Goal: Task Accomplishment & Management: Manage account settings

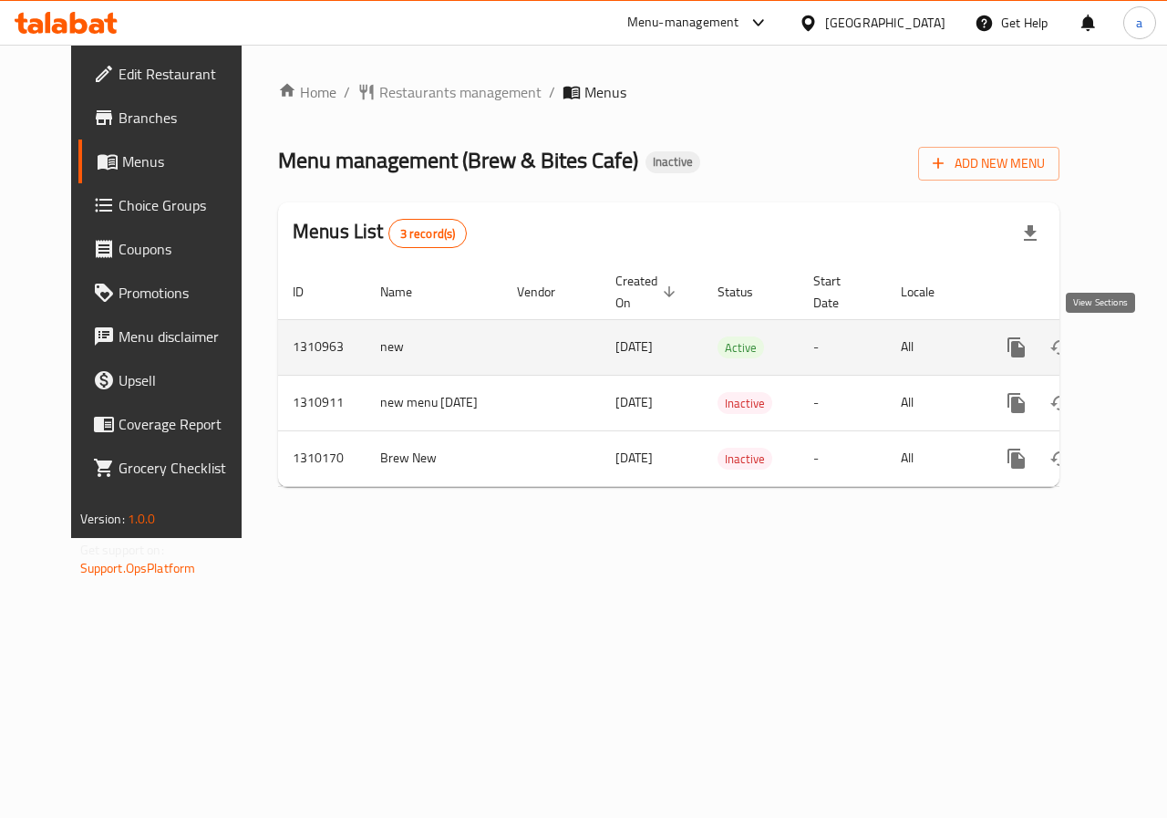
click at [1137, 357] on icon "enhanced table" at bounding box center [1148, 347] width 22 height 22
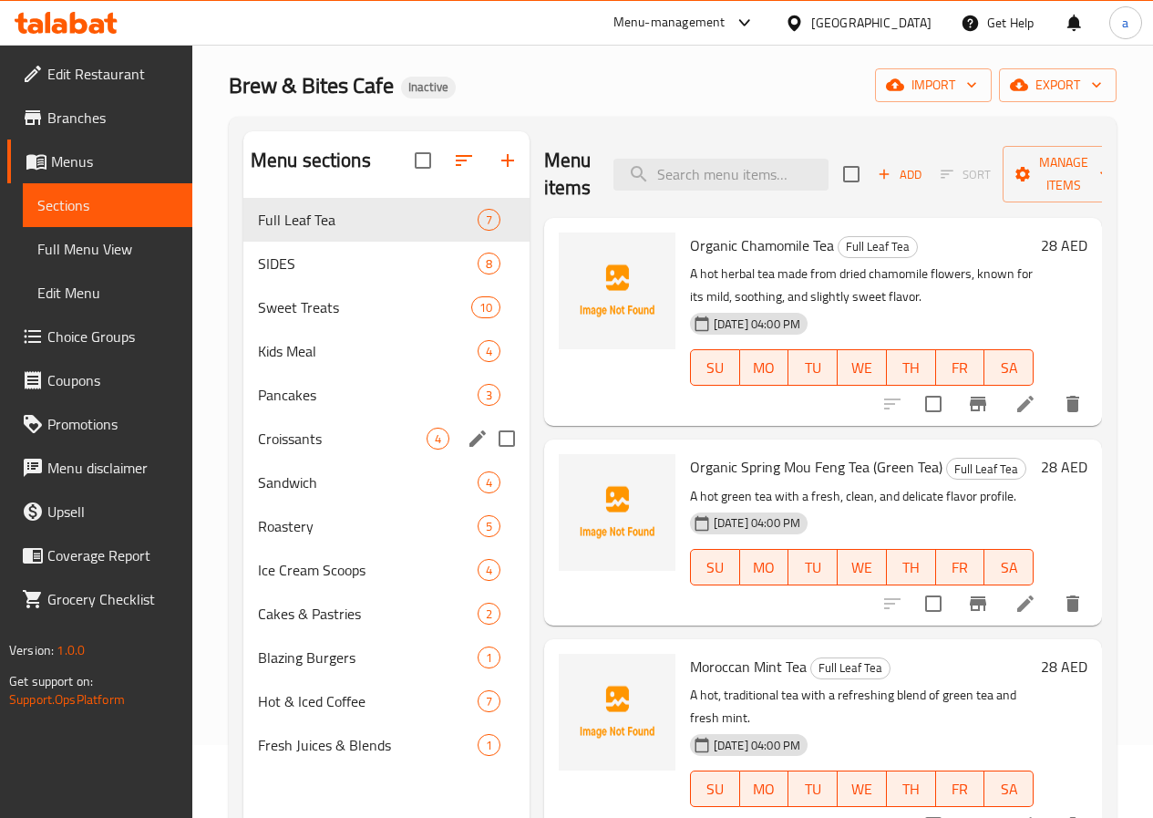
scroll to position [164, 0]
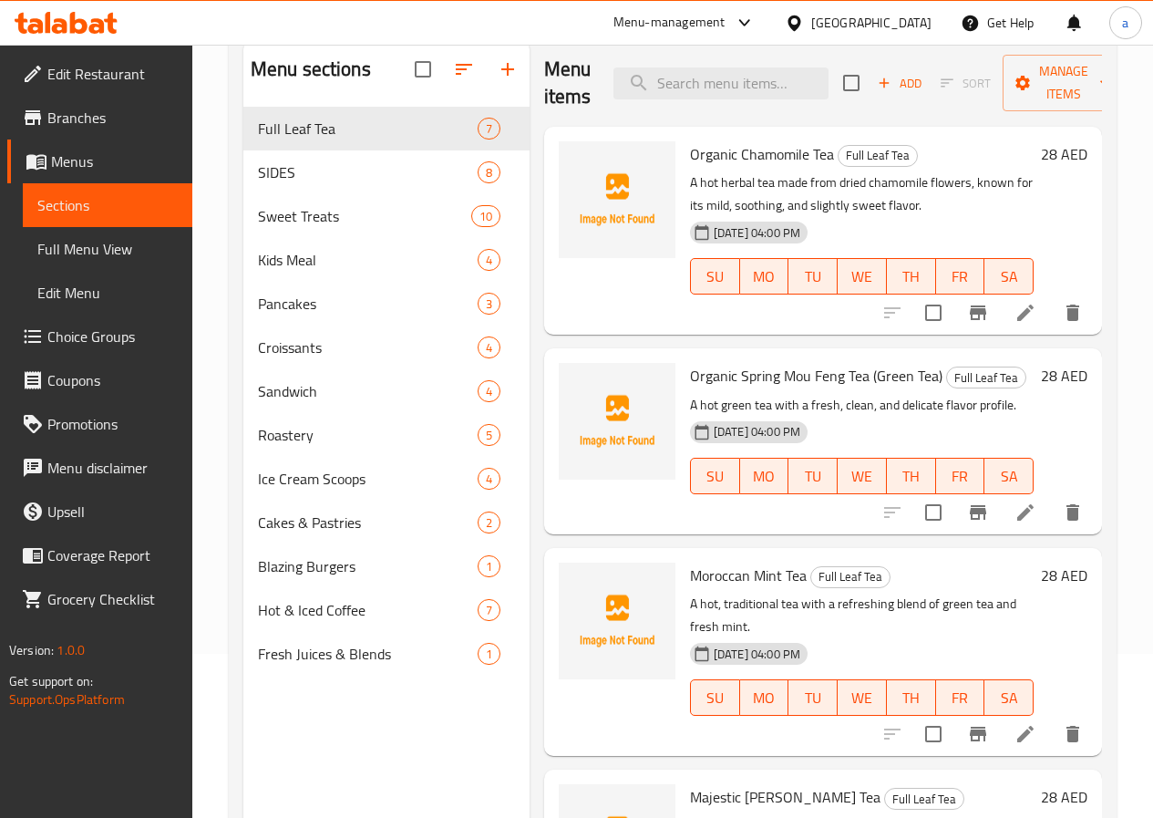
click at [221, 373] on div "Home / Restaurants management / Menus / Sections Brew & Bites Cafe Inactive imp…" at bounding box center [672, 395] width 961 height 1028
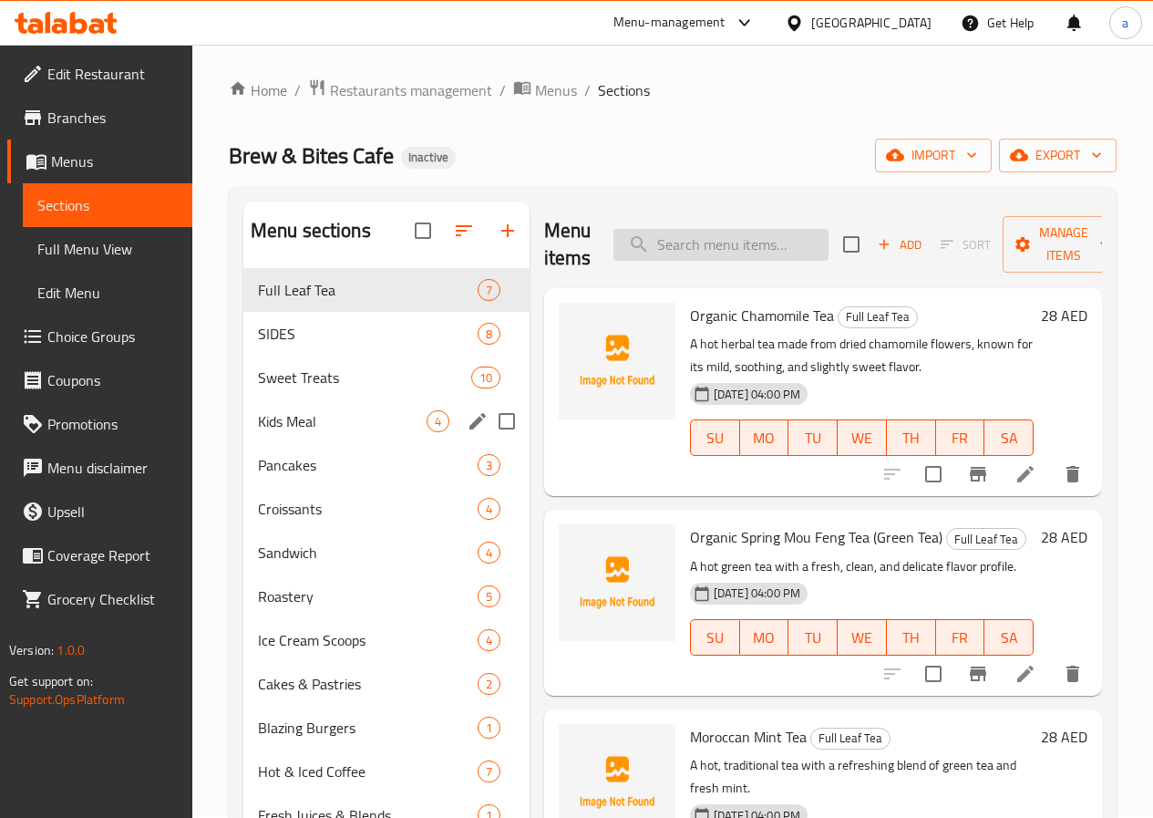
scroll to position [0, 0]
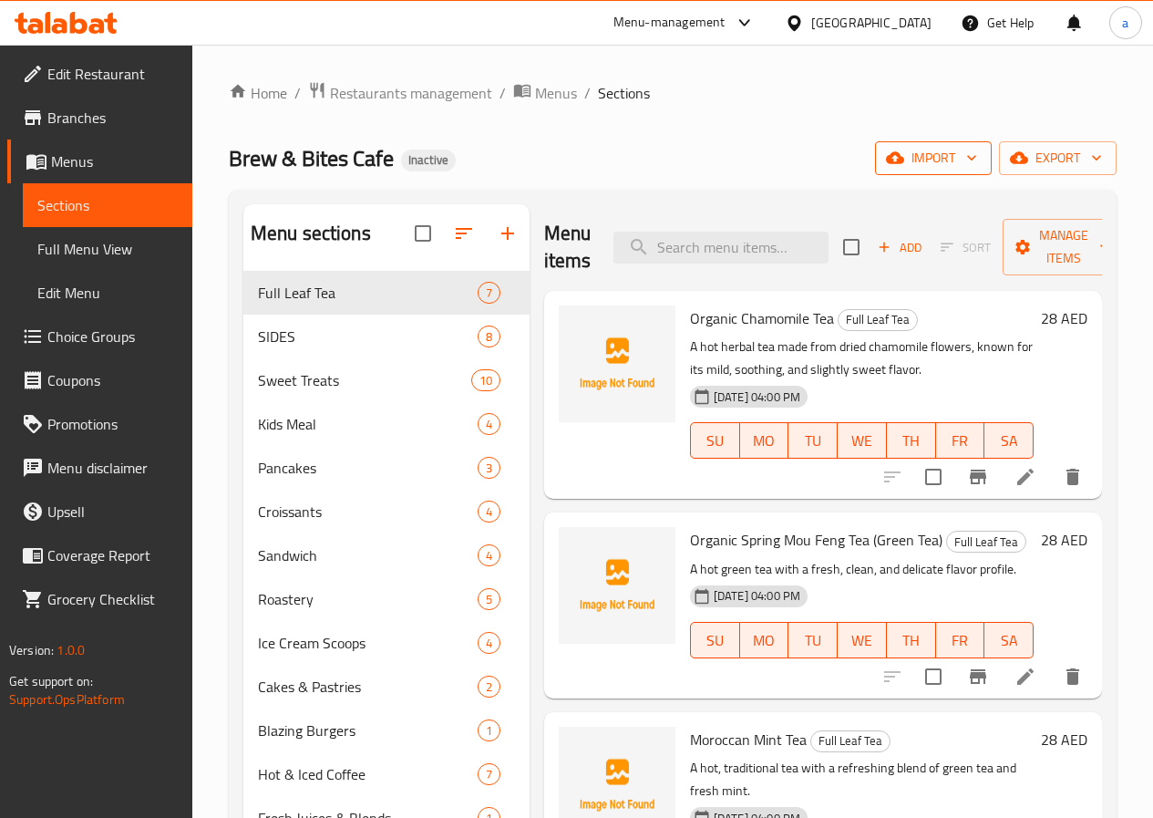
click at [938, 159] on span "import" at bounding box center [934, 158] width 88 height 23
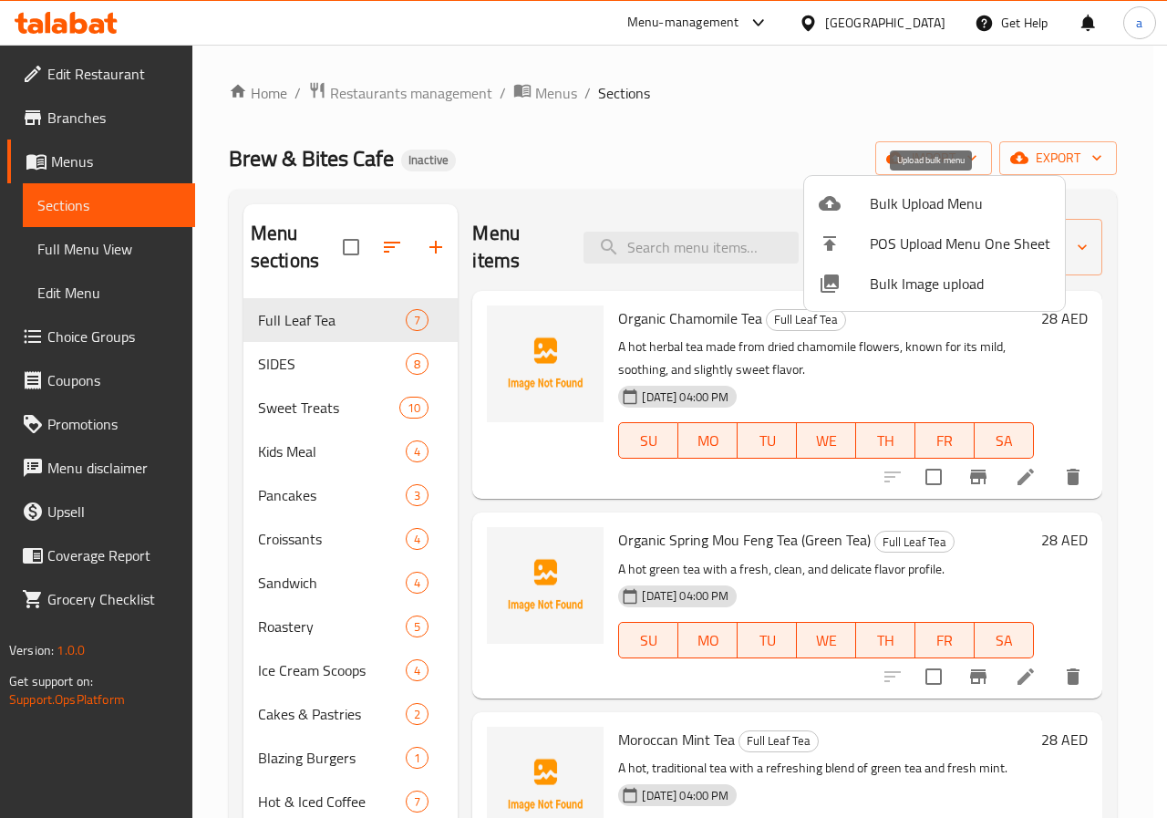
click at [910, 210] on span "Bulk Upload Menu" at bounding box center [960, 203] width 180 height 22
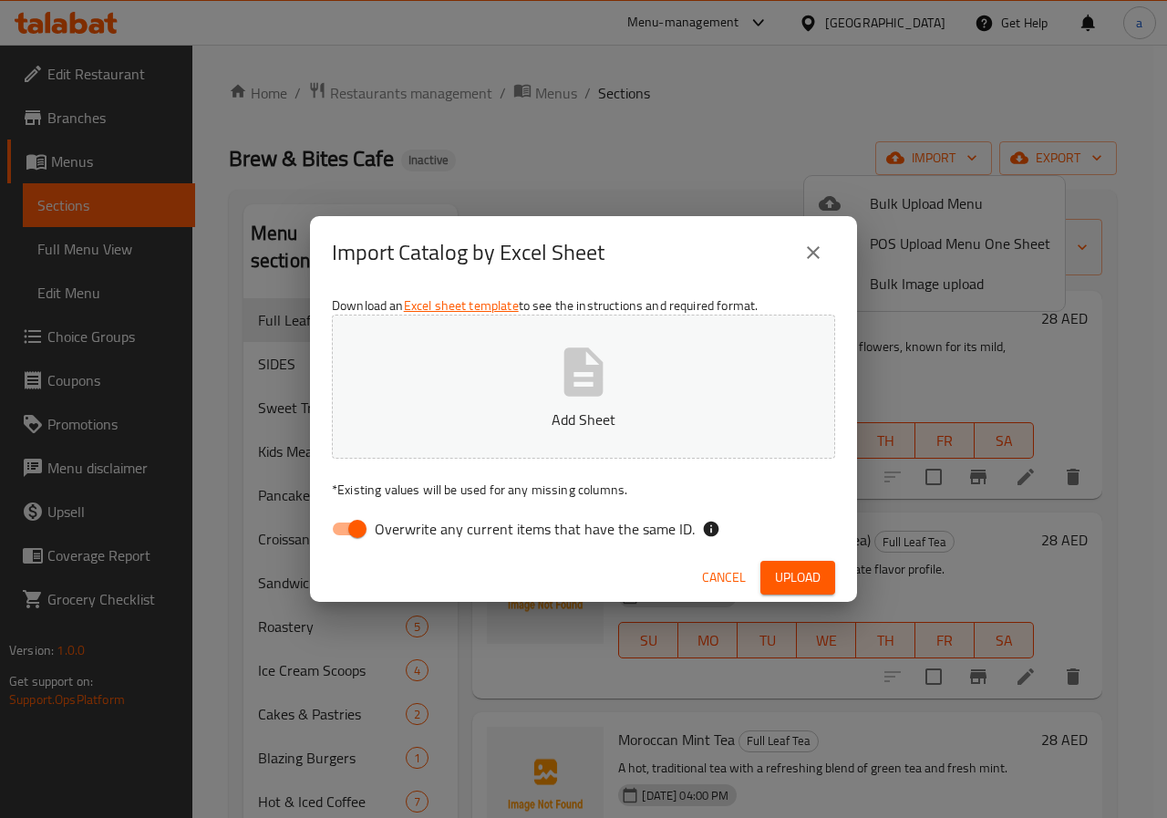
click at [359, 530] on input "Overwrite any current items that have the same ID." at bounding box center [357, 528] width 104 height 35
checkbox input "false"
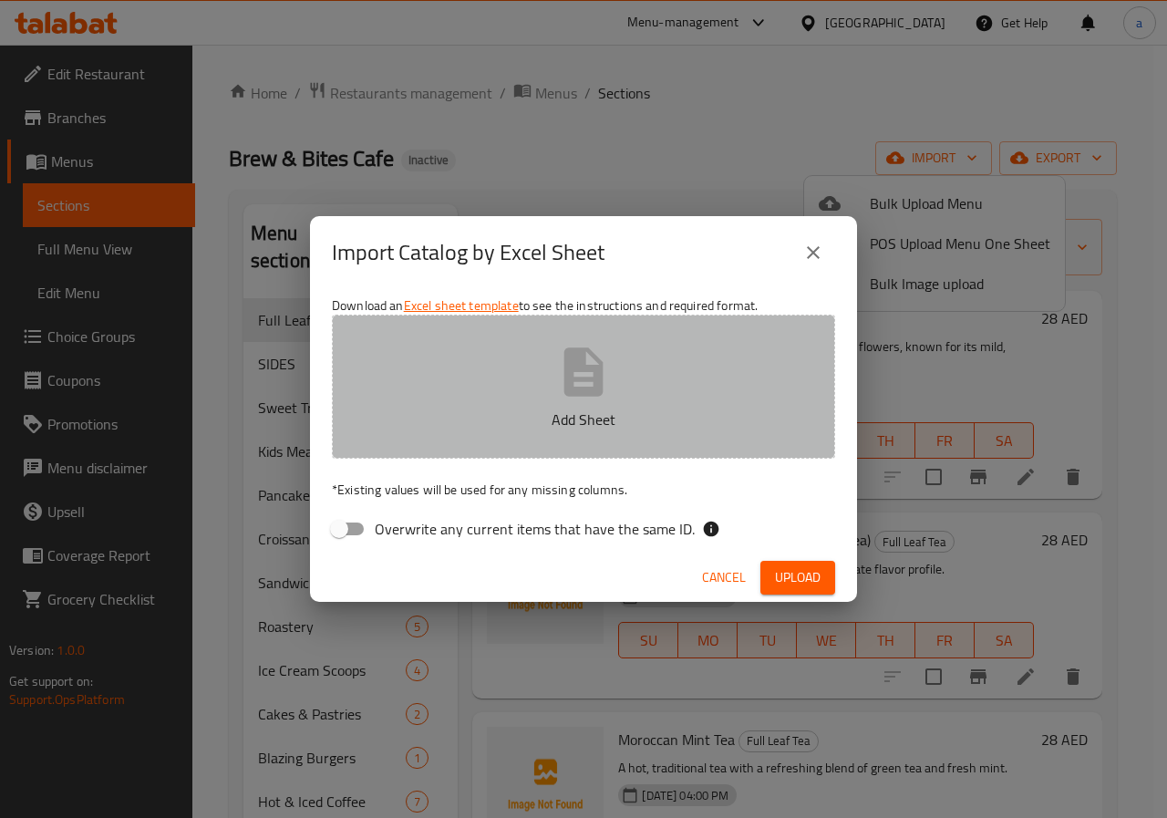
click at [558, 384] on icon "button" at bounding box center [583, 372] width 58 height 58
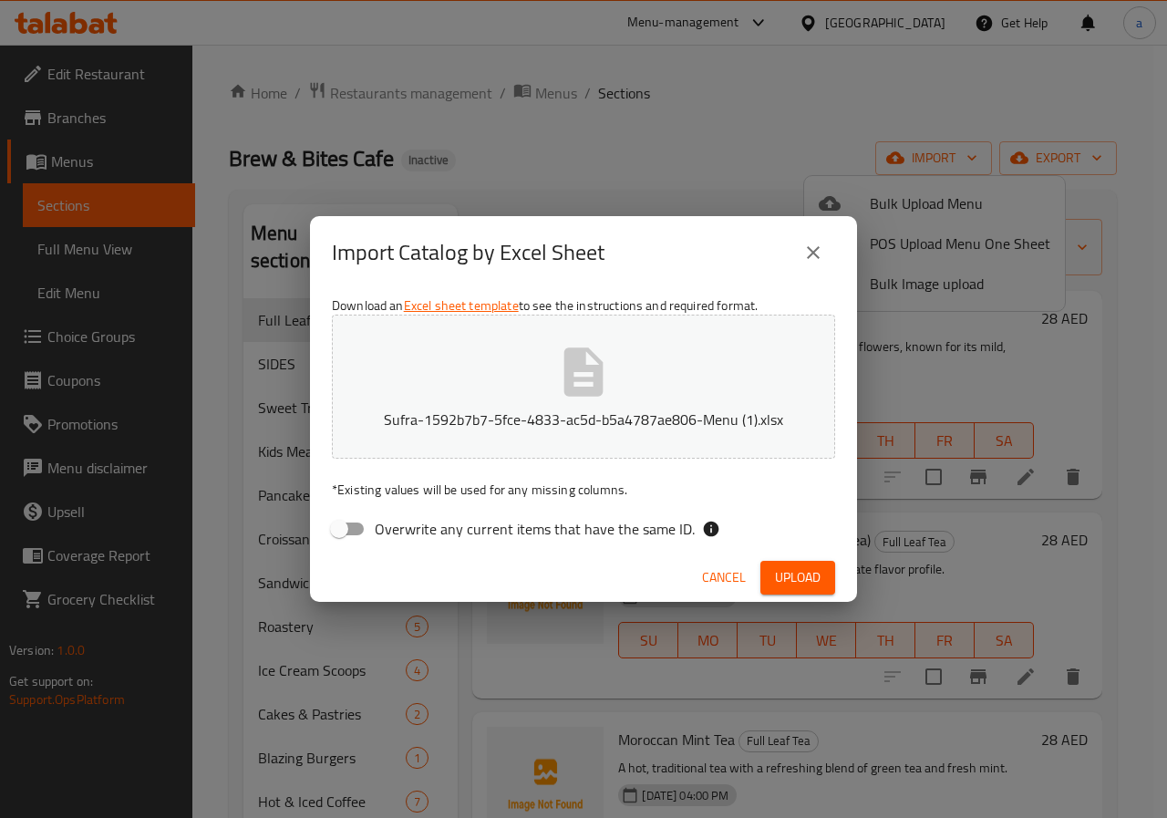
click at [790, 582] on span "Upload" at bounding box center [798, 577] width 46 height 23
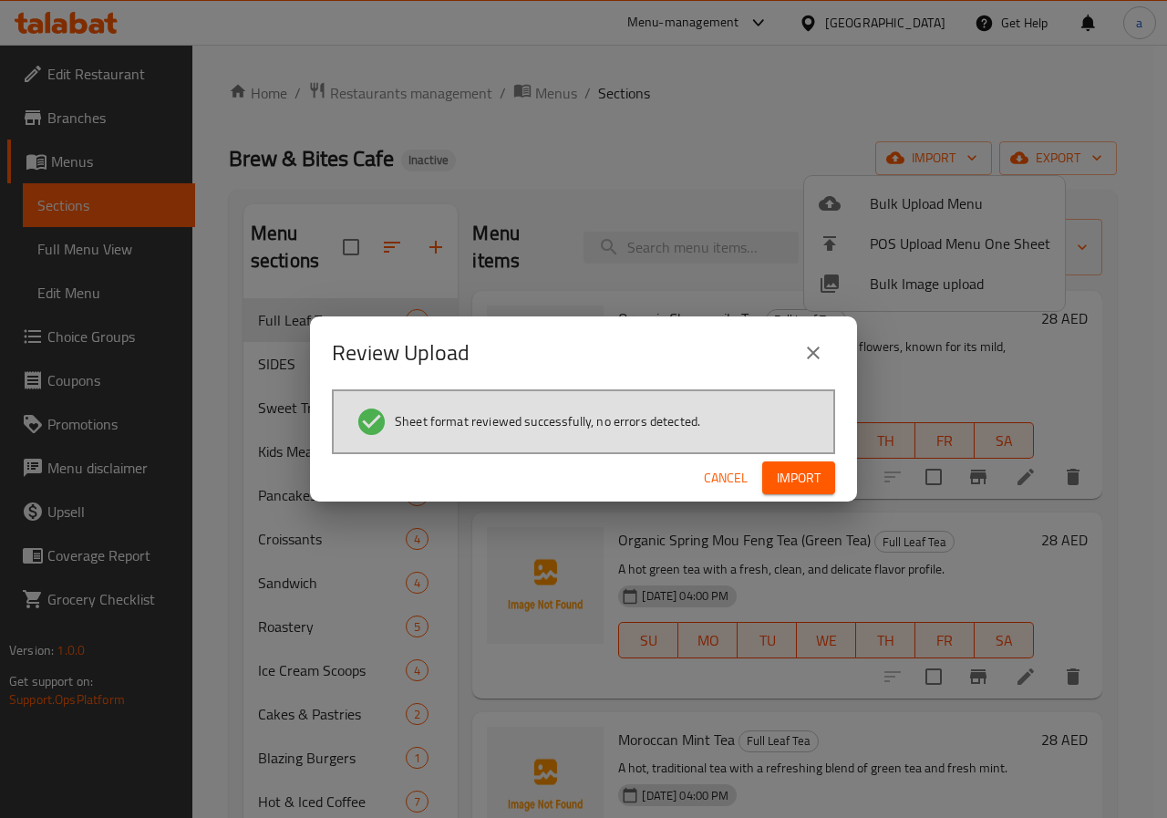
click at [835, 477] on div "Cancel Import" at bounding box center [583, 478] width 547 height 48
click at [808, 477] on span "Import" at bounding box center [799, 478] width 44 height 23
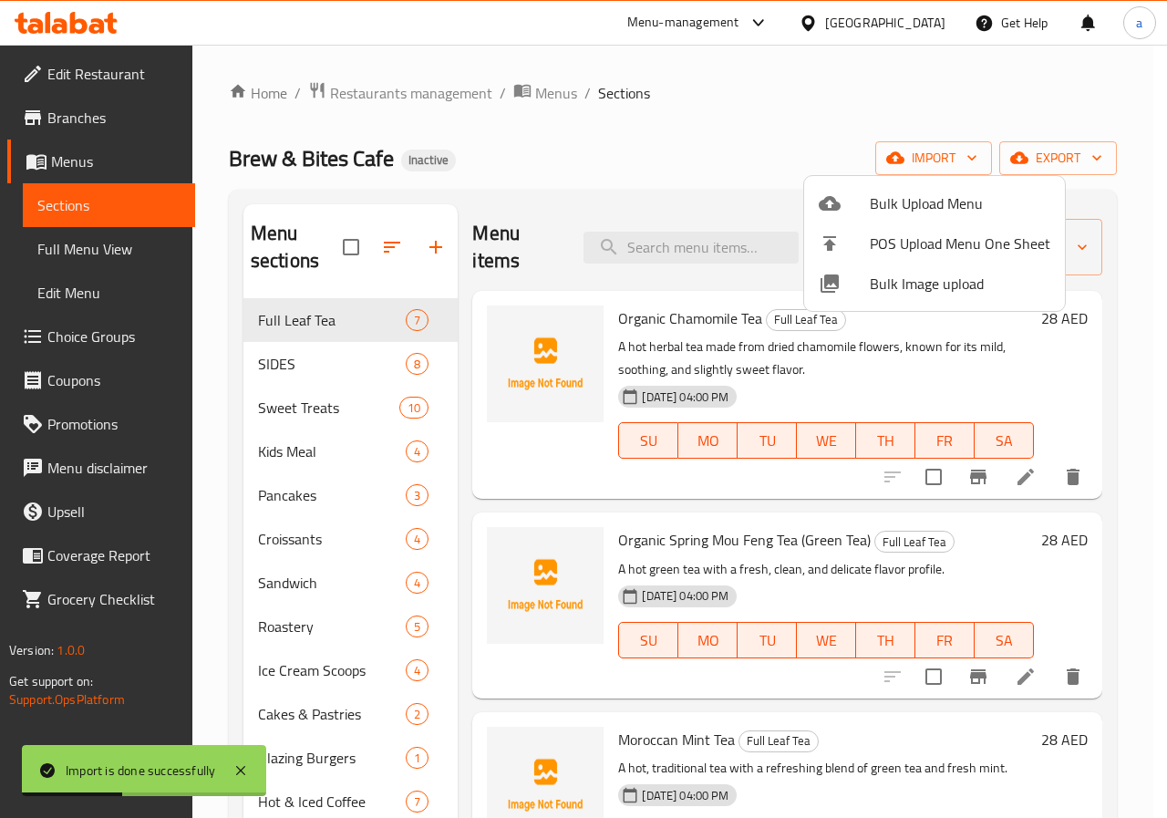
click at [680, 187] on div at bounding box center [583, 409] width 1167 height 818
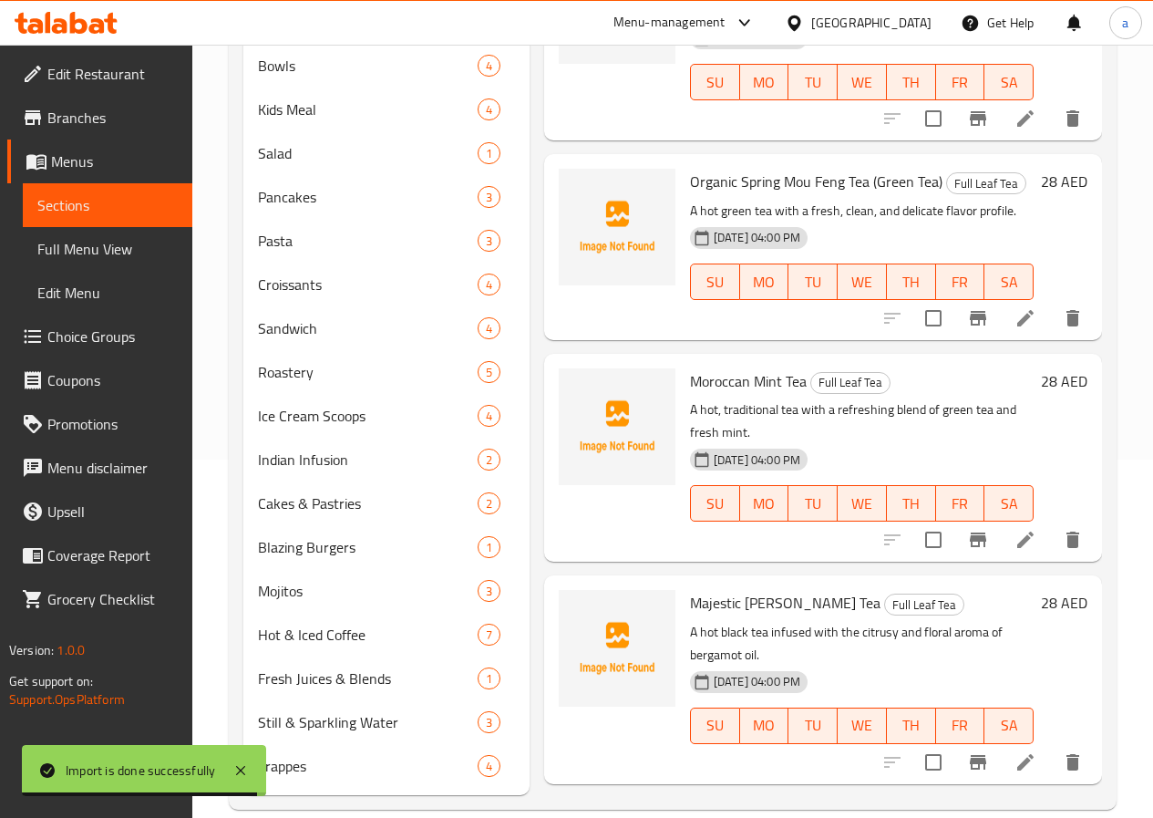
scroll to position [365, 0]
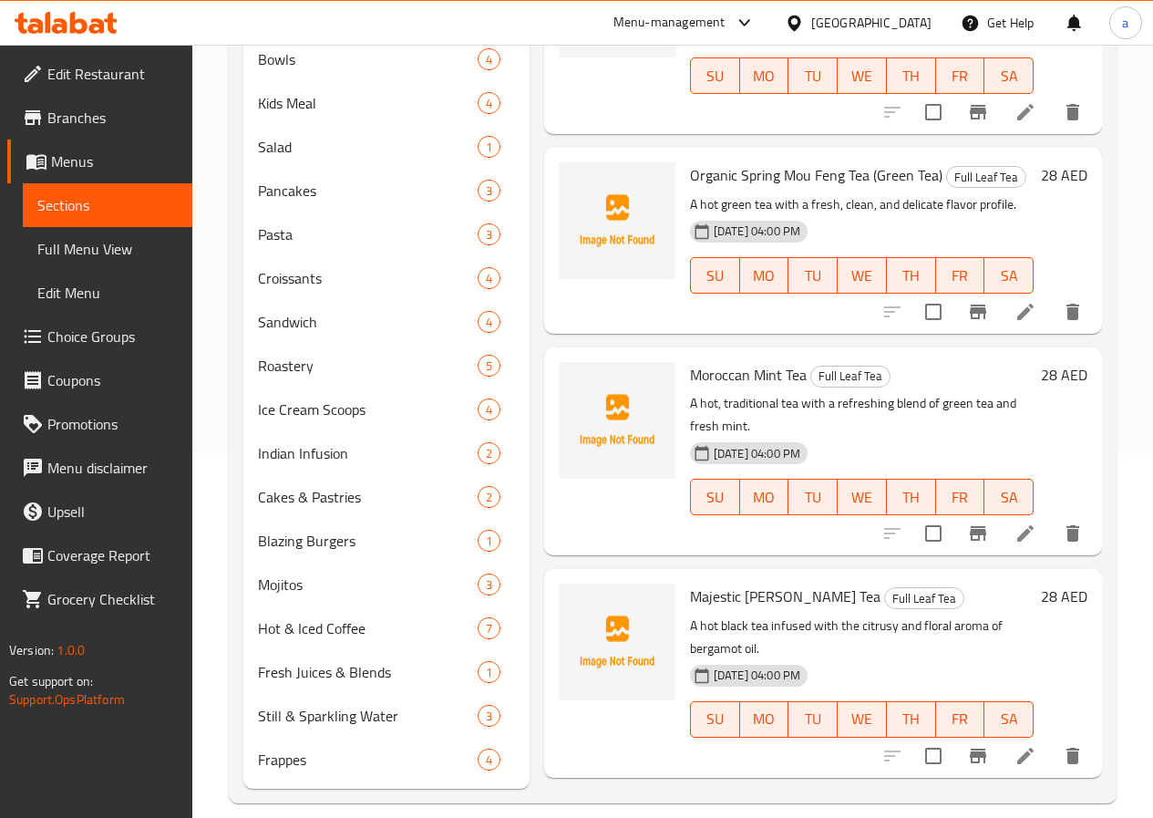
click at [98, 242] on span "Full Menu View" at bounding box center [107, 249] width 140 height 22
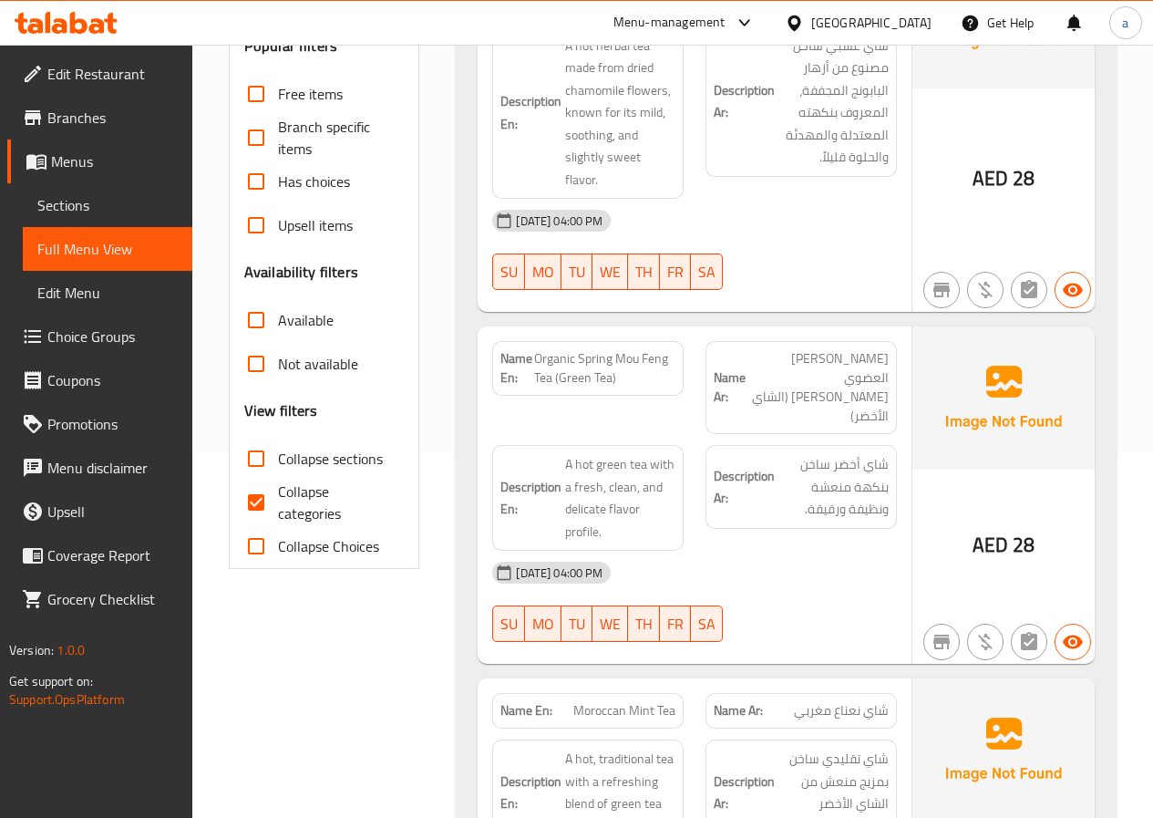
click at [256, 507] on input "Collapse categories" at bounding box center [256, 502] width 44 height 44
checkbox input "false"
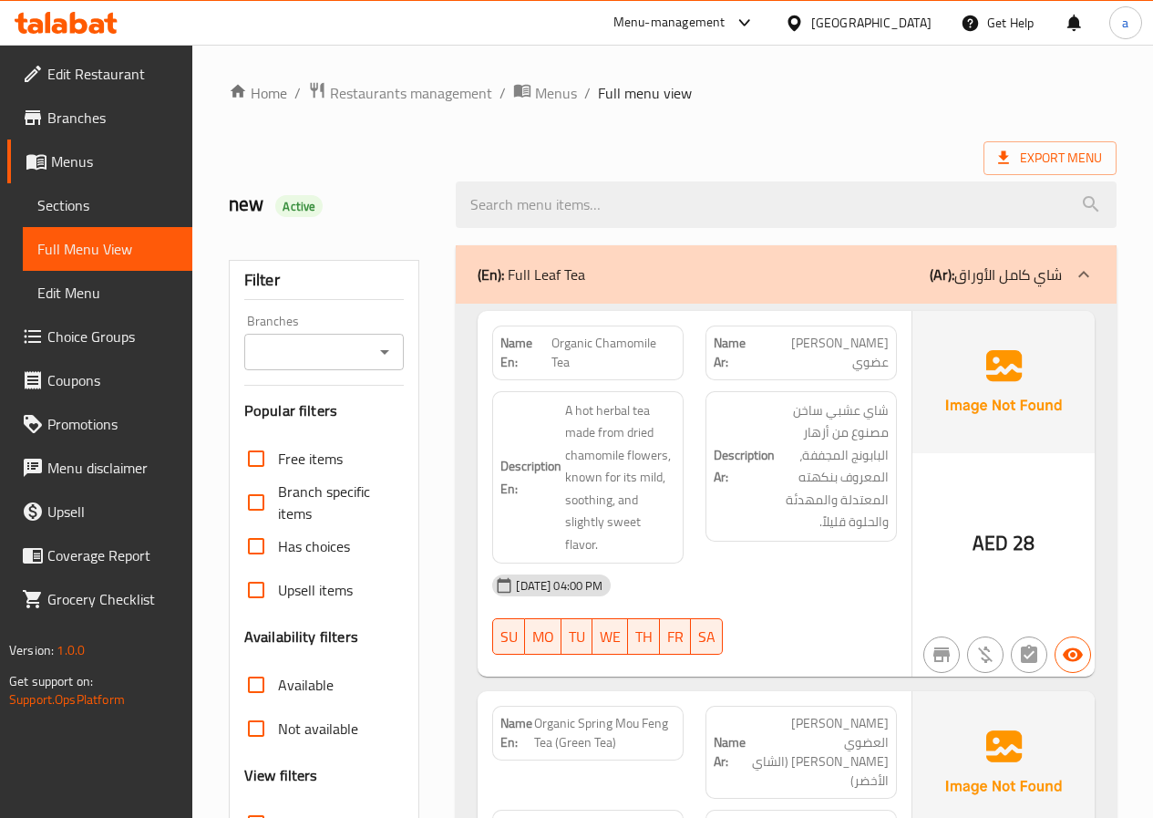
click at [86, 132] on link "Branches" at bounding box center [99, 118] width 185 height 44
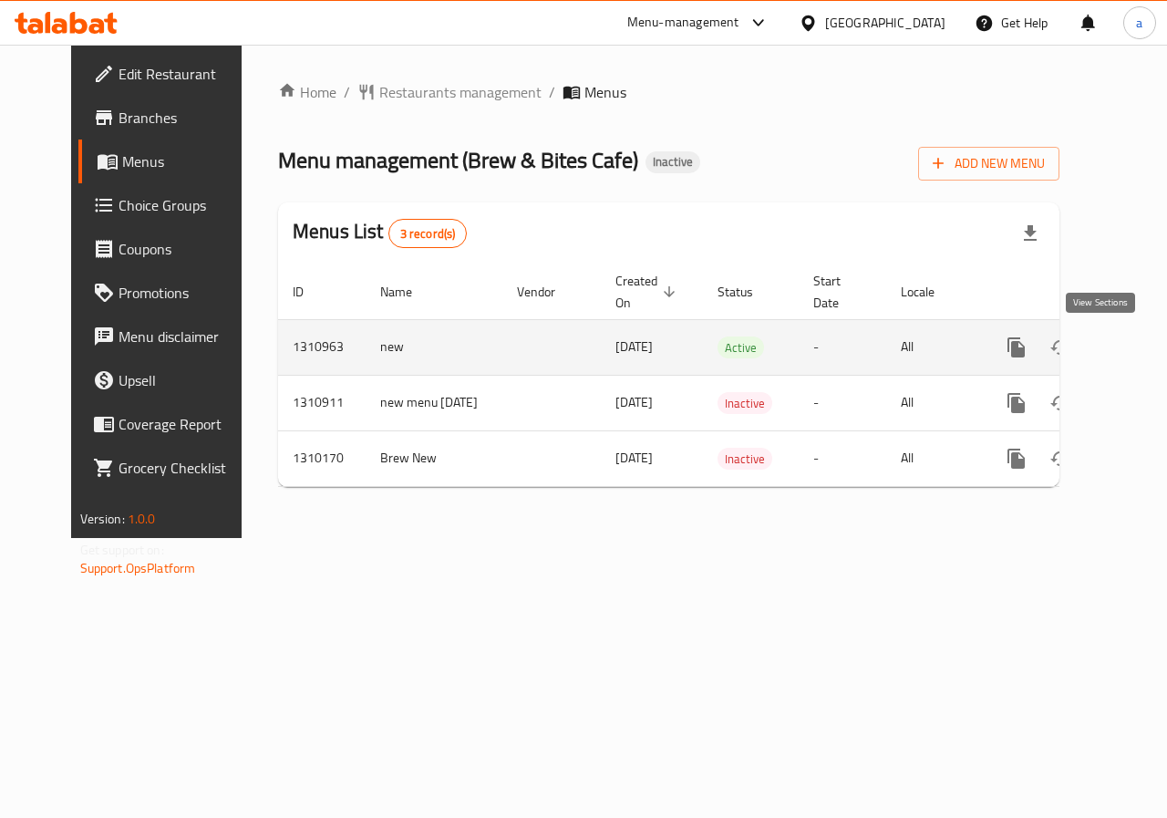
click at [1126, 351] on link "enhanced table" at bounding box center [1148, 347] width 44 height 44
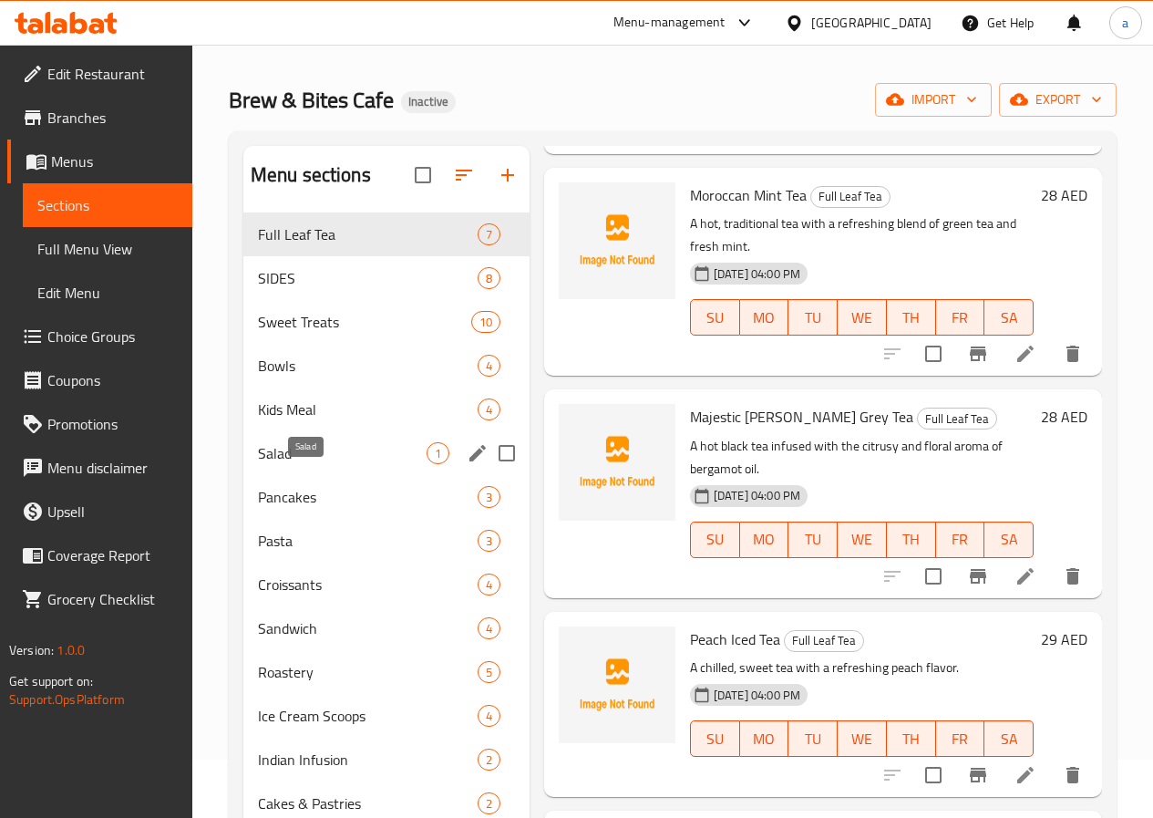
scroll to position [91, 0]
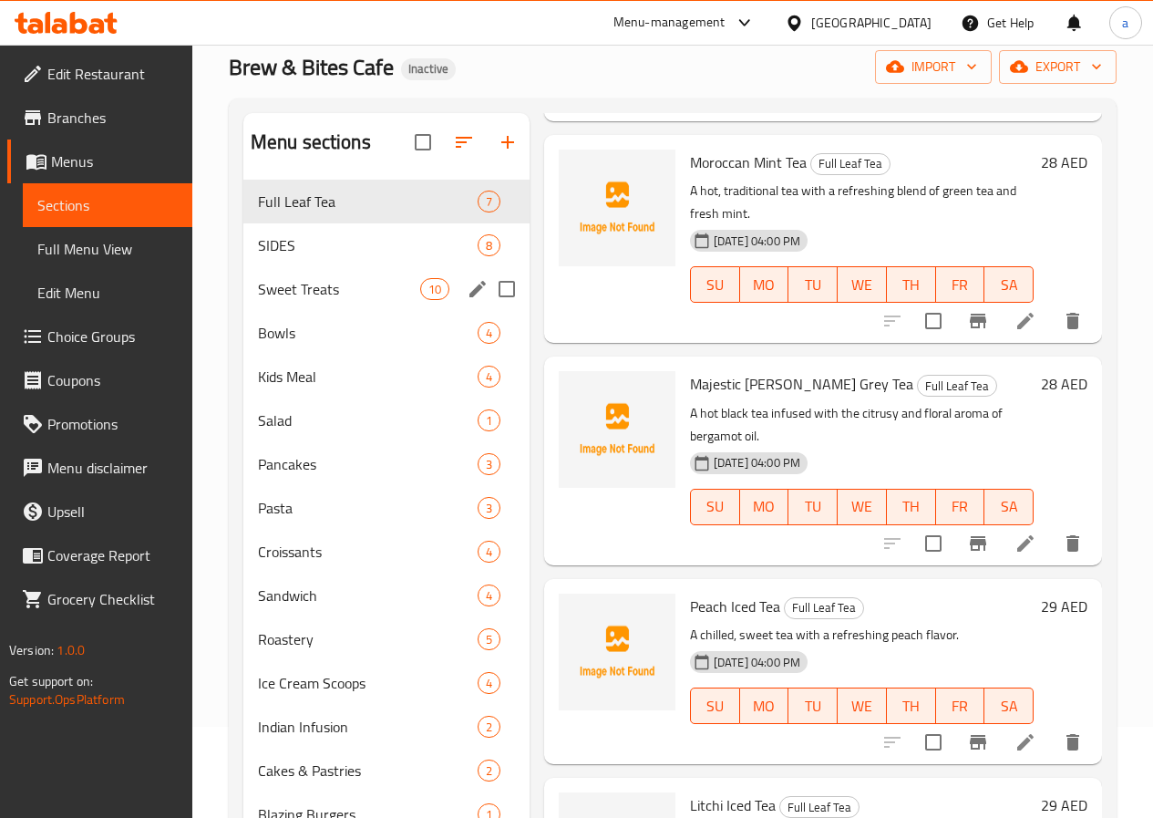
click at [296, 300] on span "Sweet Treats" at bounding box center [339, 289] width 162 height 22
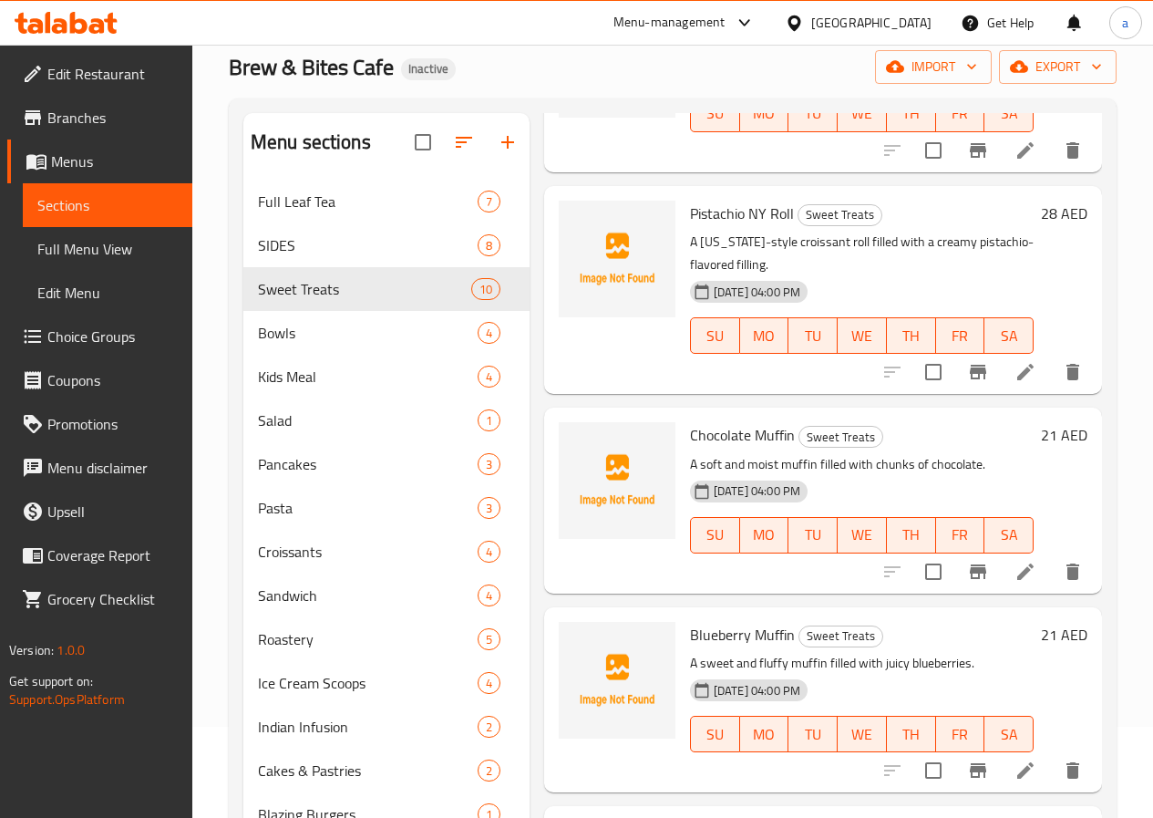
scroll to position [1033, 0]
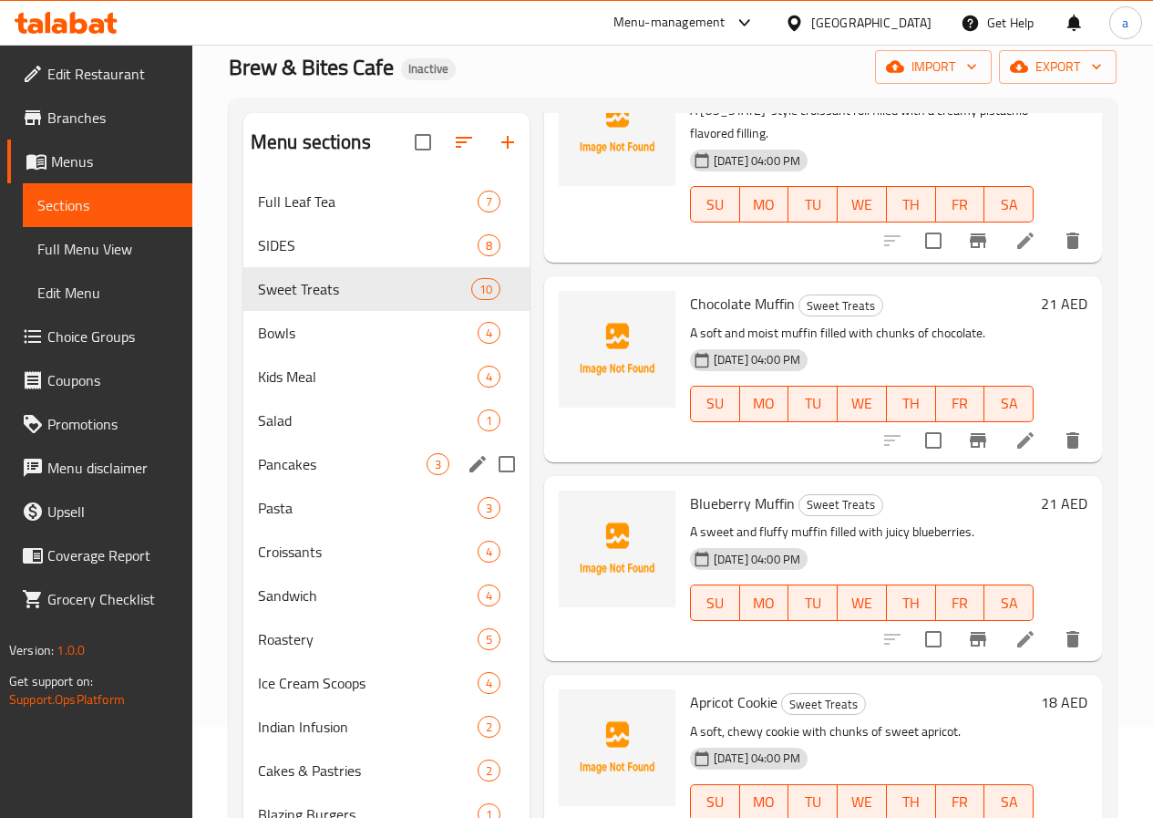
click at [269, 475] on span "Pancakes" at bounding box center [342, 464] width 169 height 22
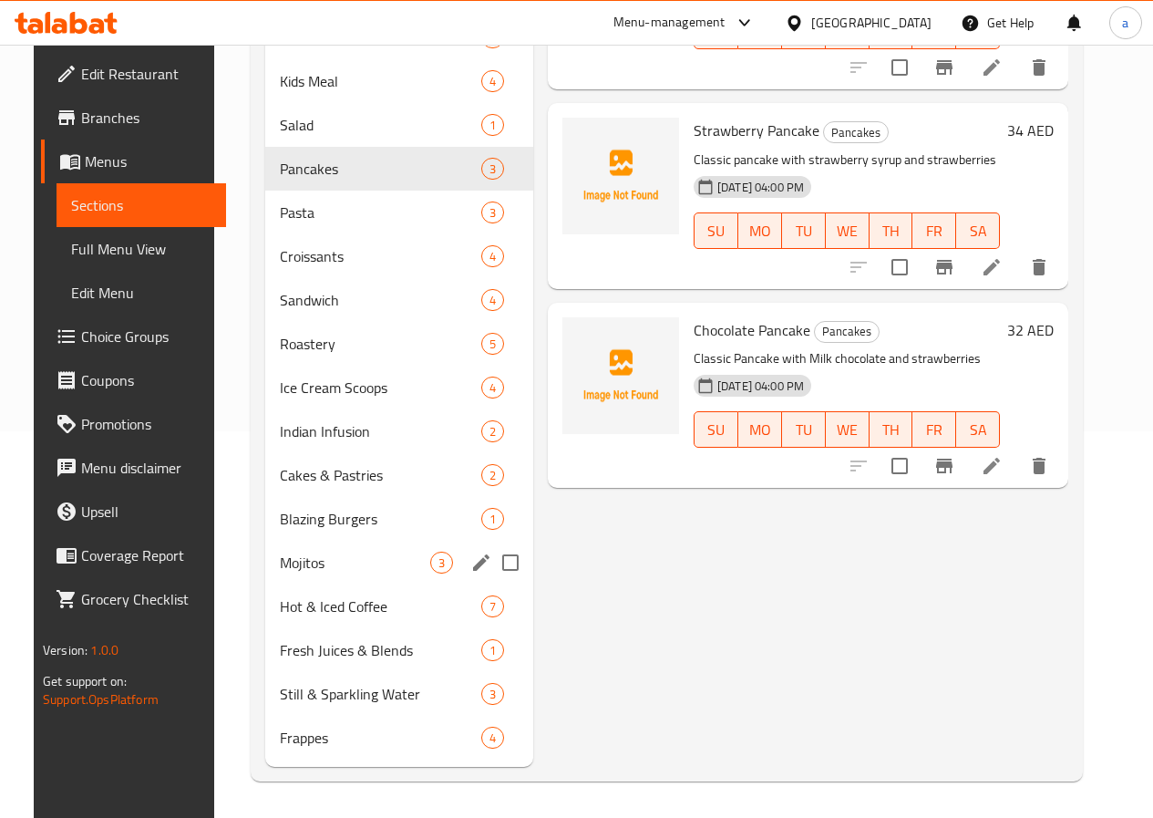
scroll to position [414, 0]
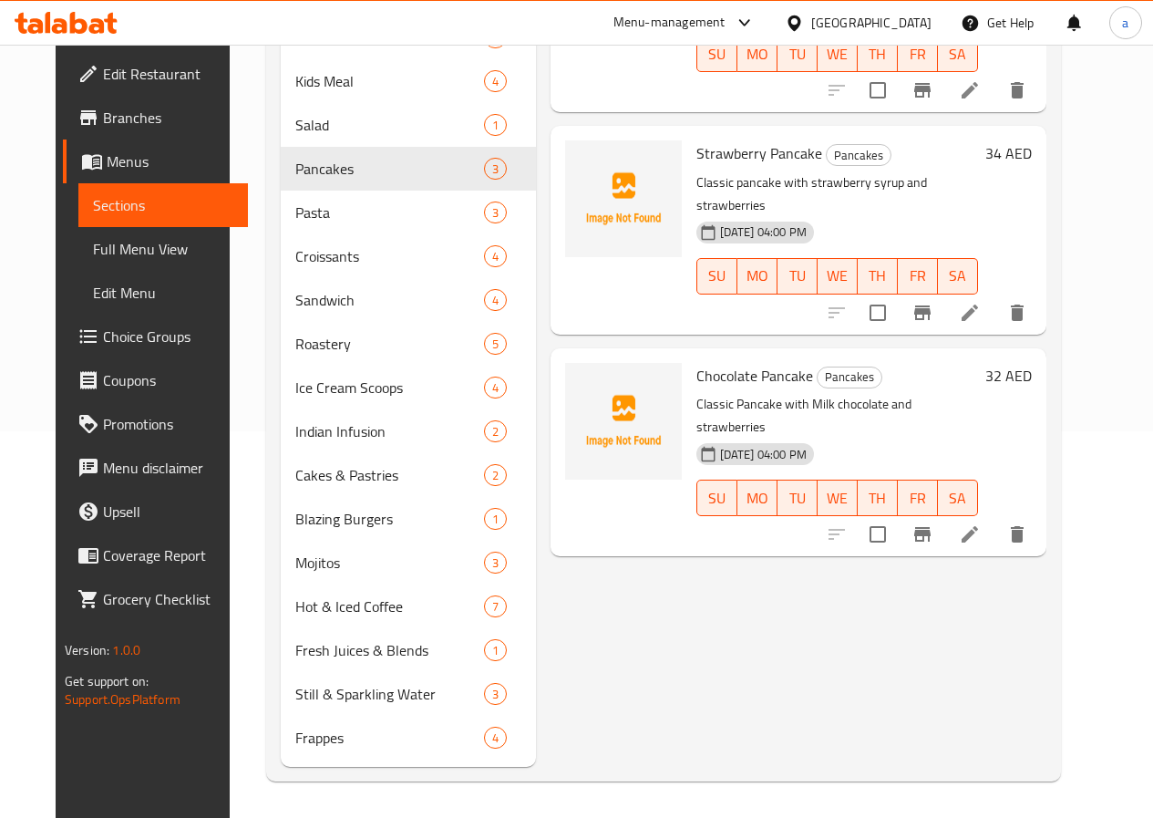
click at [266, 582] on div "Menu sections Full Leaf Tea 7 SIDES 8 Sweet Treats 10 Bowls 4 Kids Meal 4 Salad…" at bounding box center [663, 292] width 795 height 978
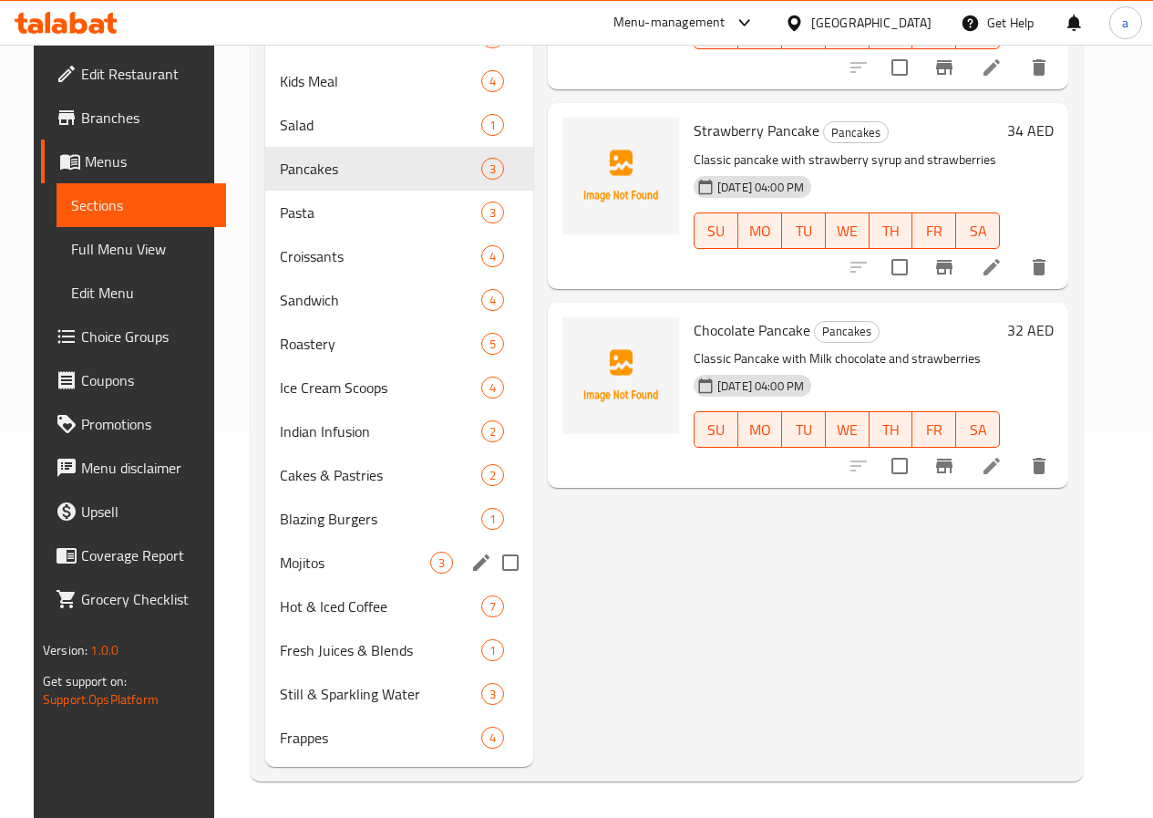
click at [294, 548] on div "Mojitos 3" at bounding box center [399, 563] width 268 height 44
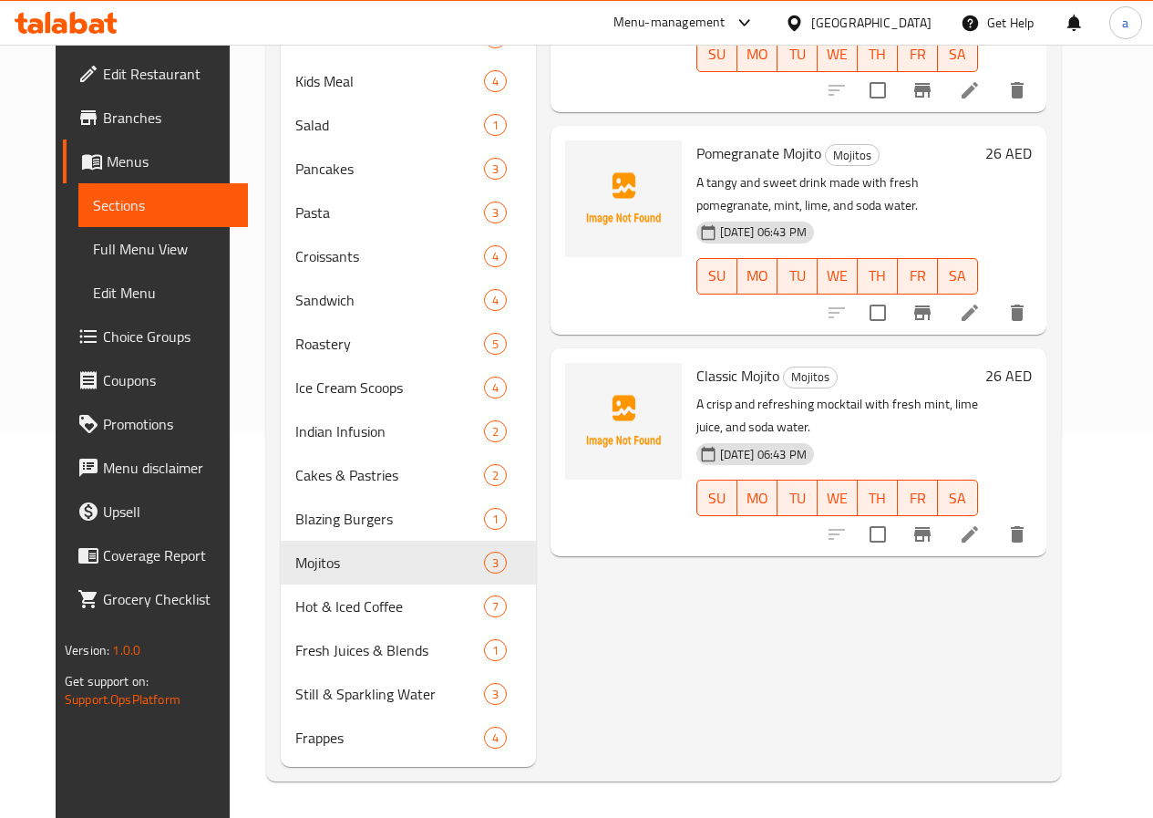
scroll to position [140, 0]
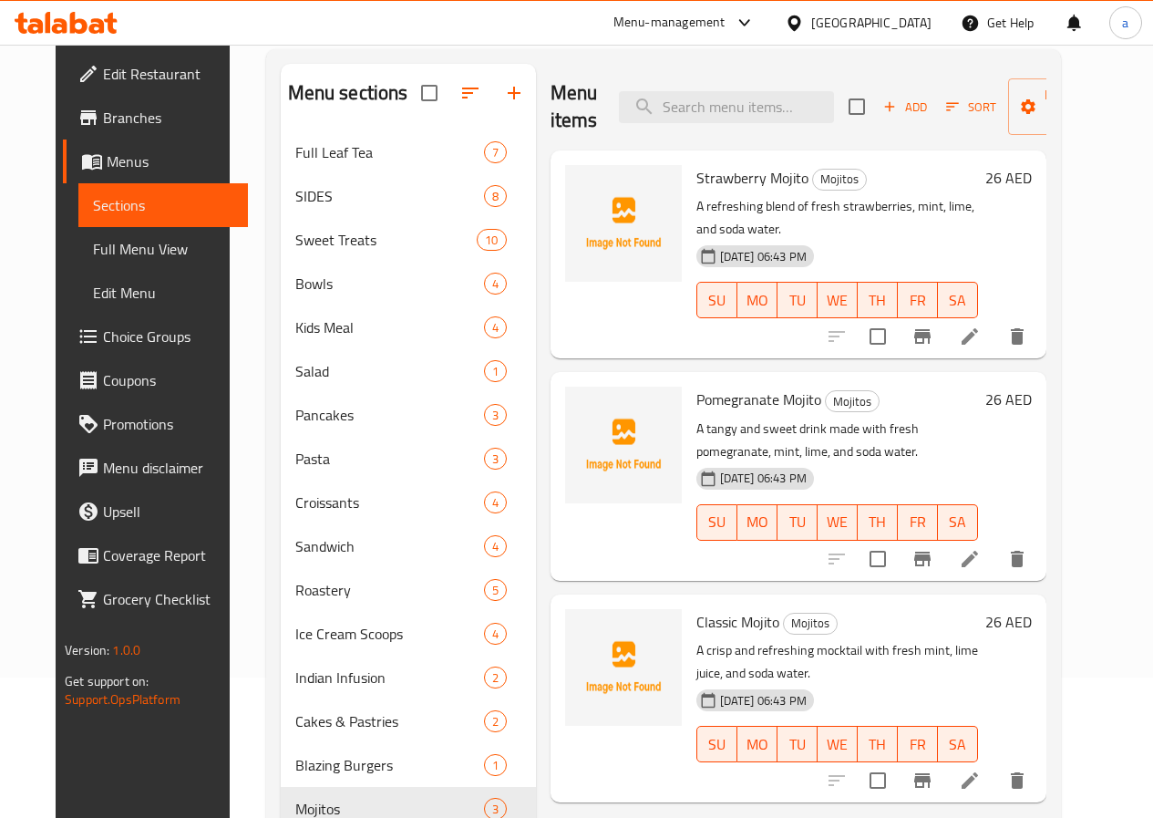
click at [123, 70] on span "Edit Restaurant" at bounding box center [168, 74] width 130 height 22
